Goal: Find specific page/section: Find specific page/section

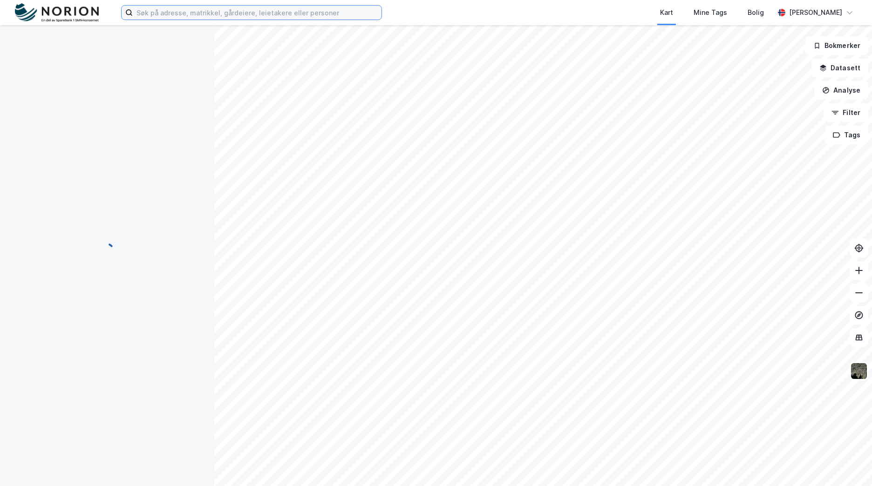
click at [222, 13] on input at bounding box center [257, 13] width 249 height 14
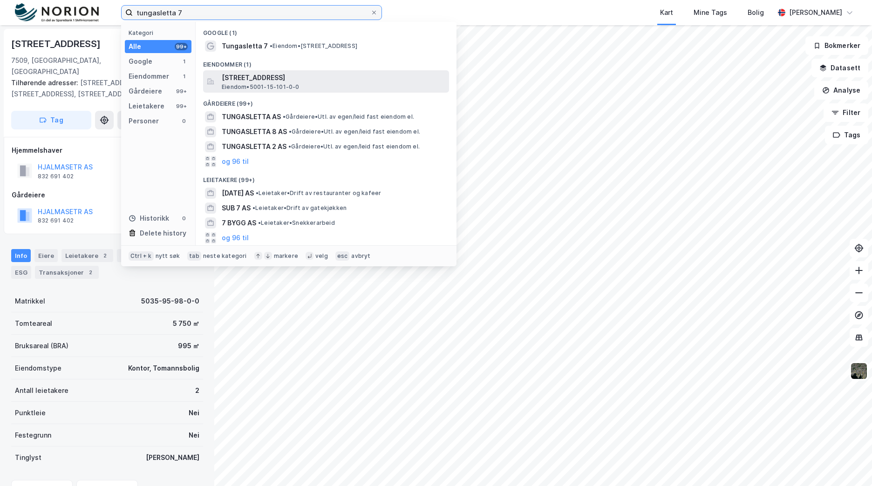
type input "tungasletta 7"
click at [267, 81] on span "[STREET_ADDRESS]" at bounding box center [334, 77] width 224 height 11
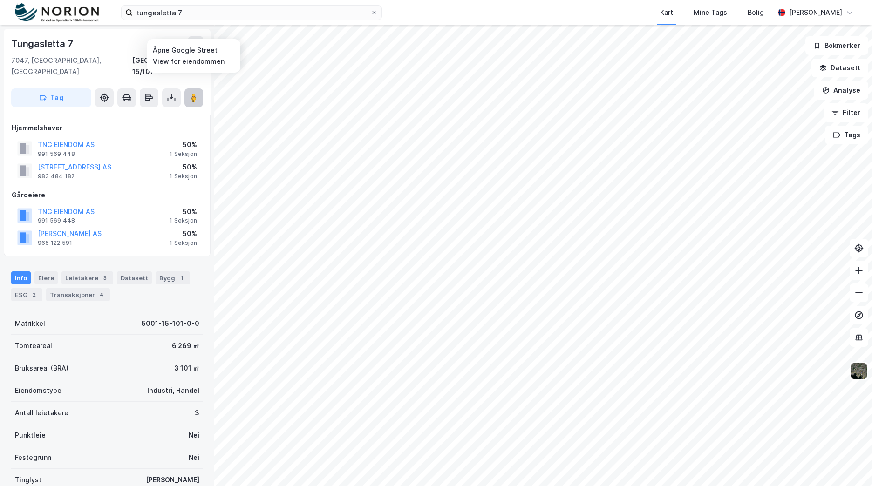
click at [195, 93] on image at bounding box center [194, 97] width 6 height 9
click at [171, 272] on div "Bygg 1" at bounding box center [173, 278] width 34 height 13
